Goal: Check status: Check status

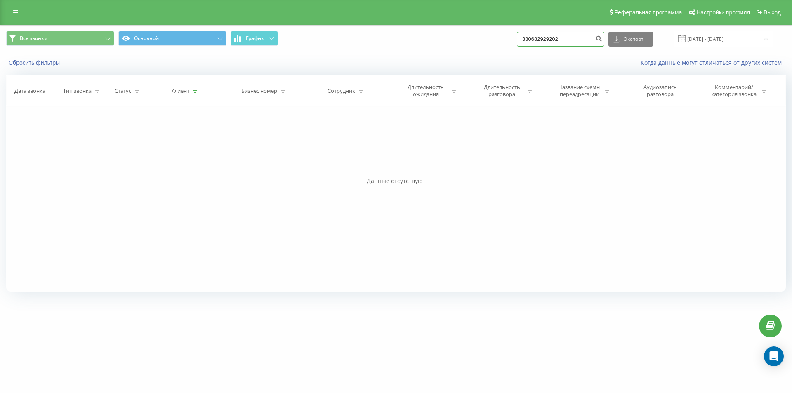
drag, startPoint x: 574, startPoint y: 38, endPoint x: 493, endPoint y: 34, distance: 81.7
click at [493, 34] on div "Все звонки Основной График 380682929202 Экспорт .csv .xls .xlsx [DATE] - [DATE]" at bounding box center [395, 39] width 779 height 16
paste input "956953859"
type input "380956953859"
click at [602, 39] on icon "submit" at bounding box center [598, 37] width 7 height 5
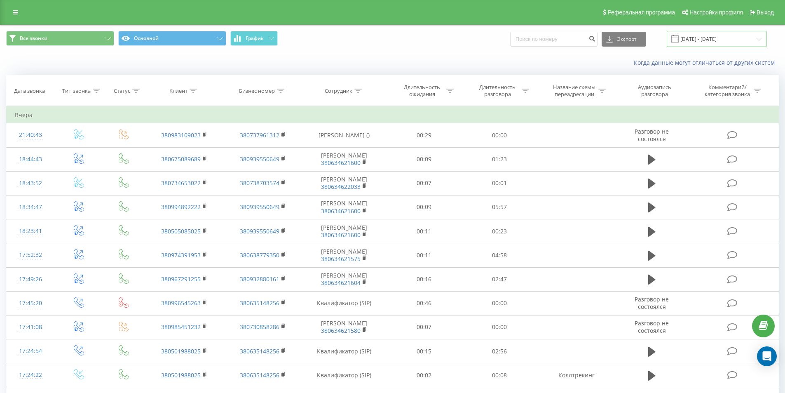
click at [724, 37] on input "01.08.2025 - 18.09.2025" at bounding box center [717, 39] width 100 height 16
drag, startPoint x: 721, startPoint y: 36, endPoint x: 724, endPoint y: 41, distance: 6.2
click at [721, 37] on input "01.08.2025 - 18.09.2025" at bounding box center [717, 39] width 100 height 16
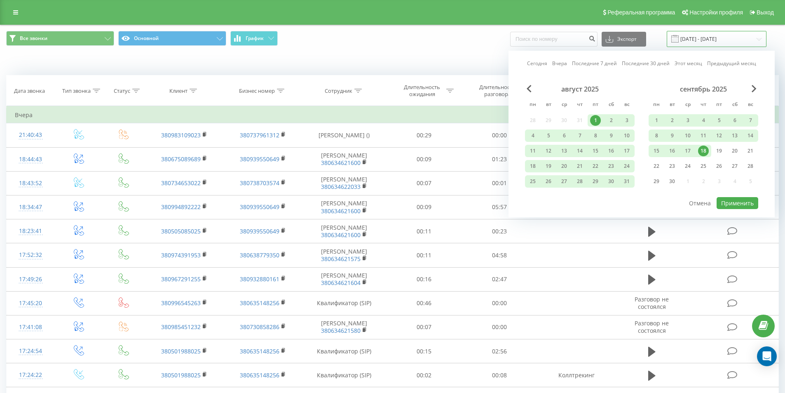
click at [723, 38] on input "01.08.2025 - 18.09.2025" at bounding box center [717, 39] width 100 height 16
click at [721, 151] on div "19" at bounding box center [719, 151] width 11 height 11
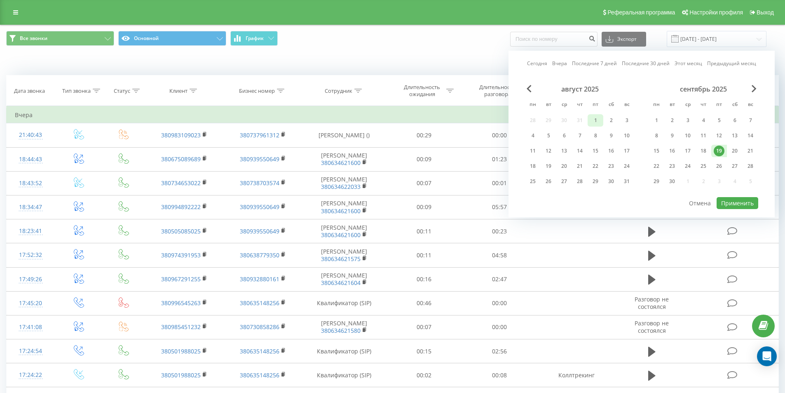
click at [598, 120] on div "1" at bounding box center [595, 120] width 11 height 11
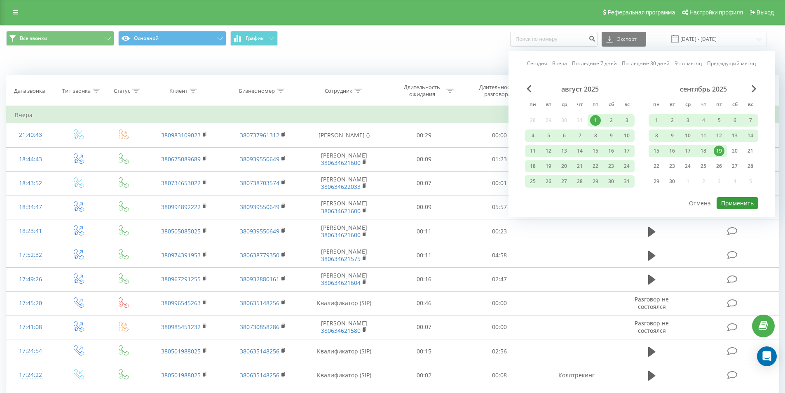
click at [742, 202] on button "Применить" at bounding box center [738, 203] width 42 height 12
type input "01.08.2025 - 19.09.2025"
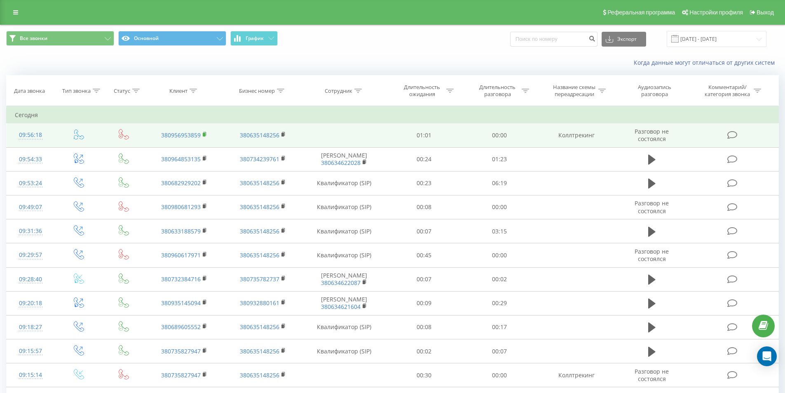
click at [204, 133] on rect at bounding box center [204, 135] width 2 height 4
click at [204, 134] on rect at bounding box center [204, 135] width 2 height 4
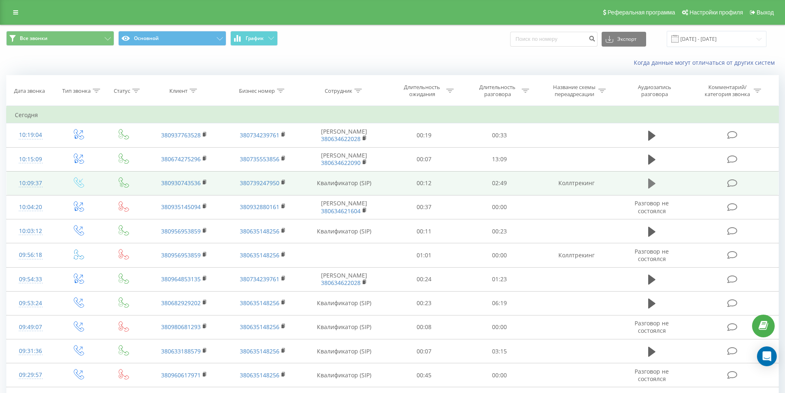
click at [653, 185] on icon at bounding box center [652, 184] width 7 height 10
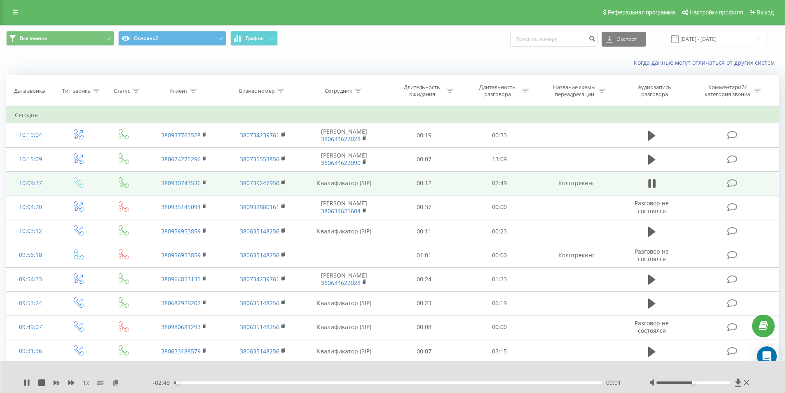
click at [192, 381] on div "- 02:48 00:01 00:01" at bounding box center [391, 382] width 476 height 8
click at [191, 383] on div "00:01" at bounding box center [388, 382] width 429 height 2
click at [653, 186] on icon at bounding box center [652, 184] width 7 height 12
